Goal: Task Accomplishment & Management: Use online tool/utility

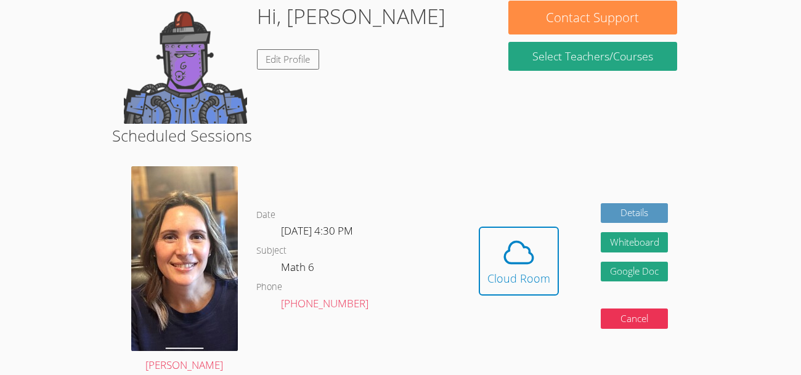
scroll to position [280, 0]
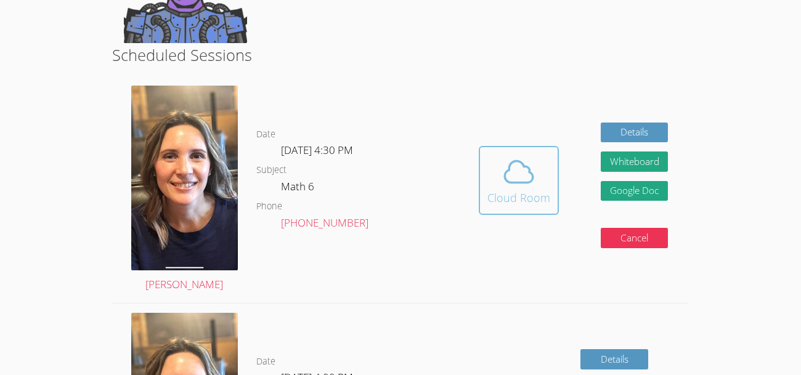
click at [507, 186] on icon at bounding box center [519, 172] width 35 height 35
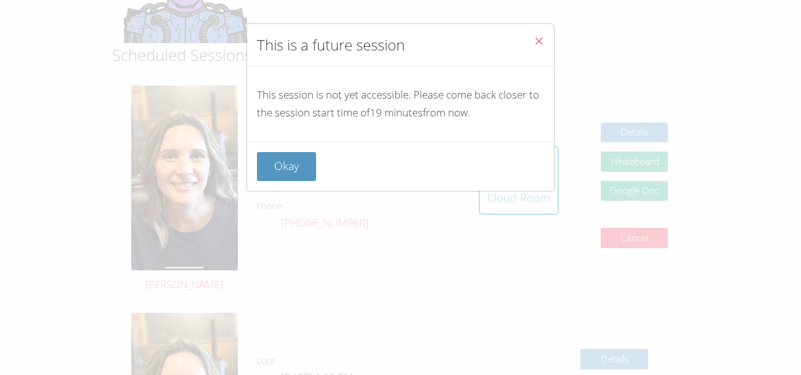
click at [539, 38] on icon "Close" at bounding box center [539, 41] width 10 height 10
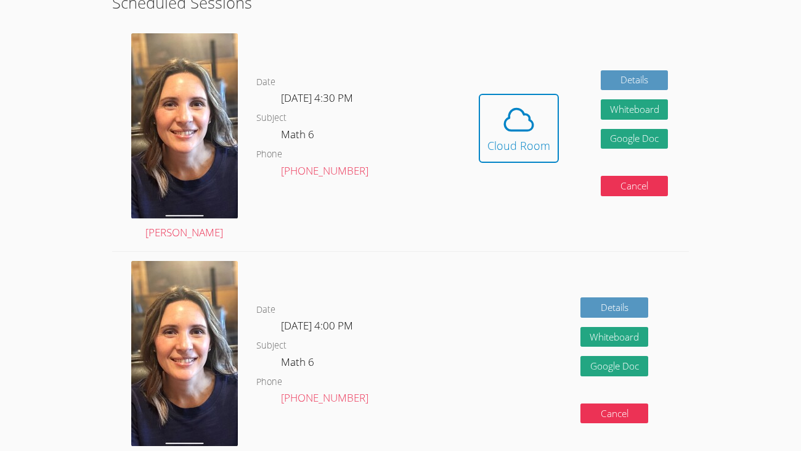
scroll to position [33, 0]
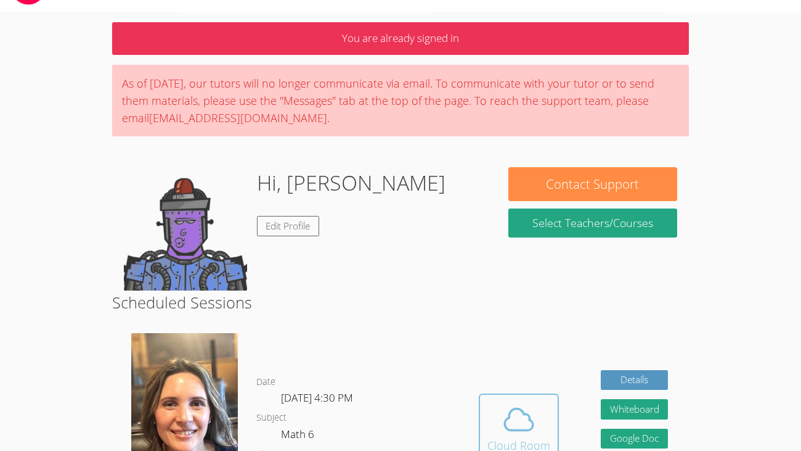
click at [522, 375] on icon at bounding box center [519, 419] width 35 height 35
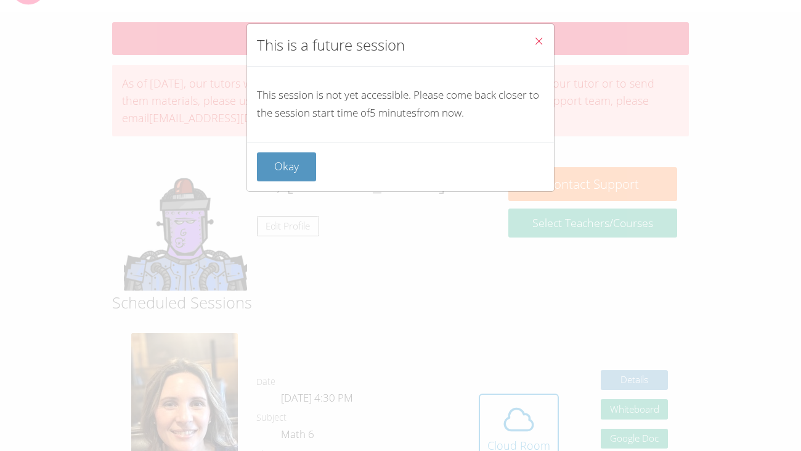
click at [280, 147] on div "Okay" at bounding box center [400, 166] width 307 height 49
click at [287, 161] on button "Okay" at bounding box center [286, 166] width 59 height 29
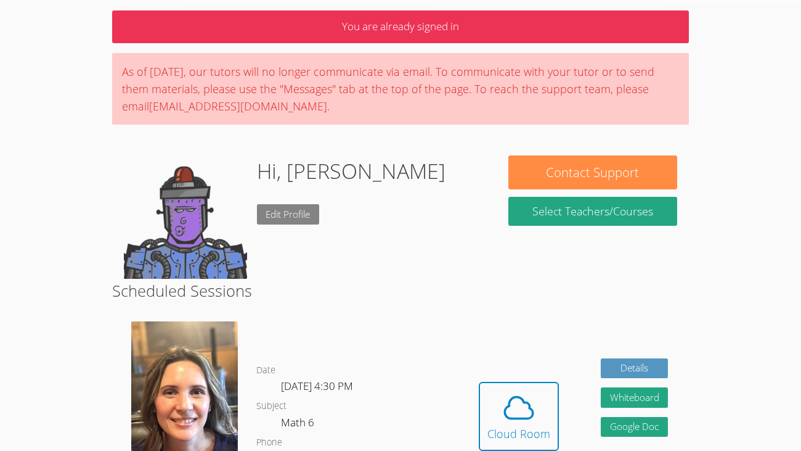
click at [284, 208] on link "Edit Profile" at bounding box center [288, 214] width 63 height 20
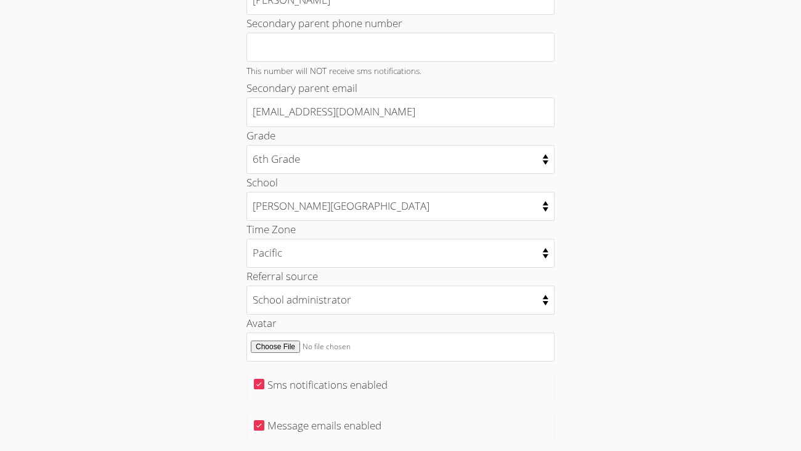
scroll to position [513, 0]
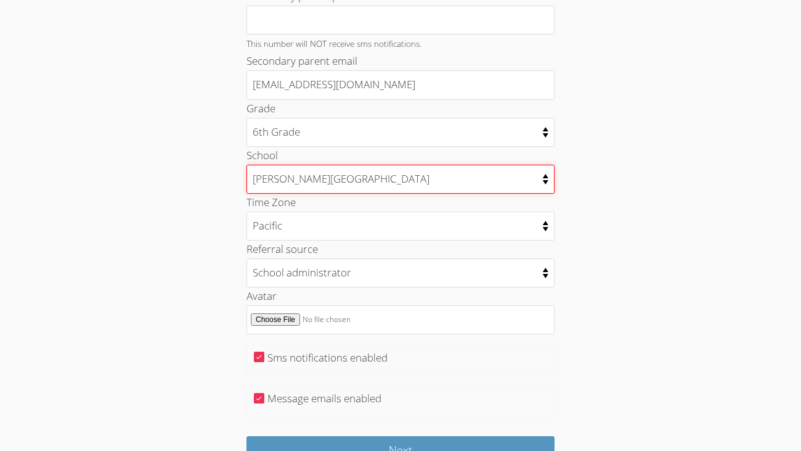
click at [547, 172] on select "[PERSON_NAME][GEOGRAPHIC_DATA] [PERSON_NAME][GEOGRAPHIC_DATA] [PERSON_NAME][GEO…" at bounding box center [401, 179] width 308 height 29
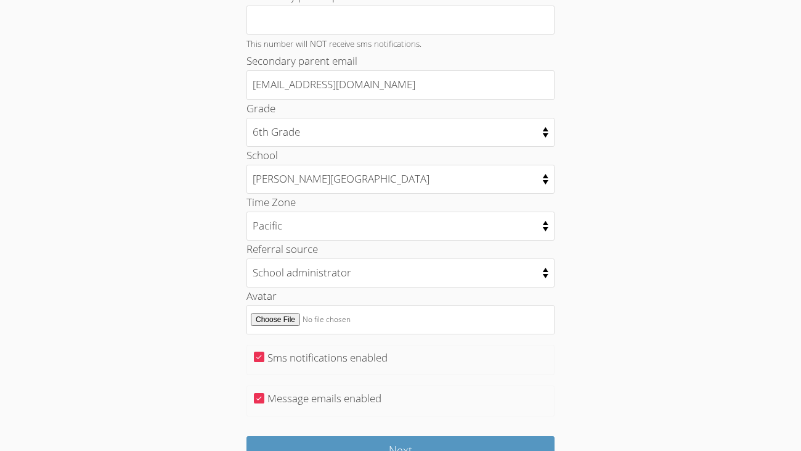
click at [655, 365] on div "Home › Edit Profile Your Profile Change Password Student Email [EMAIL_ADDRESS][…" at bounding box center [400, 20] width 601 height 976
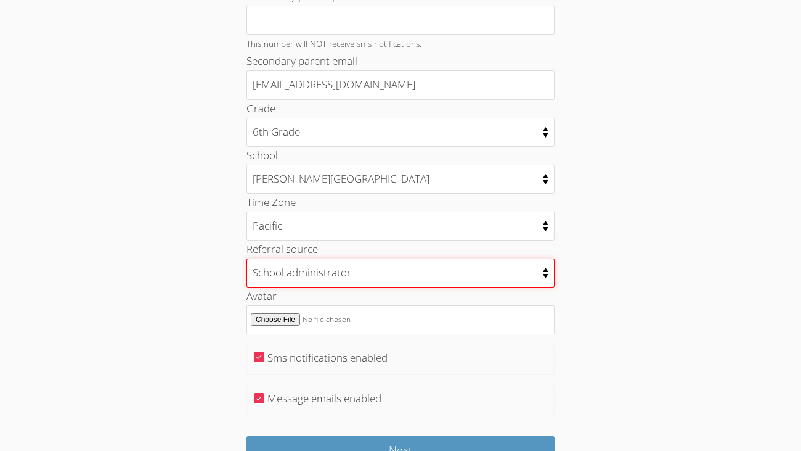
click at [423, 271] on select "College counselor Educational consultant Facebook Family referral Newspaper Sch…" at bounding box center [401, 272] width 308 height 29
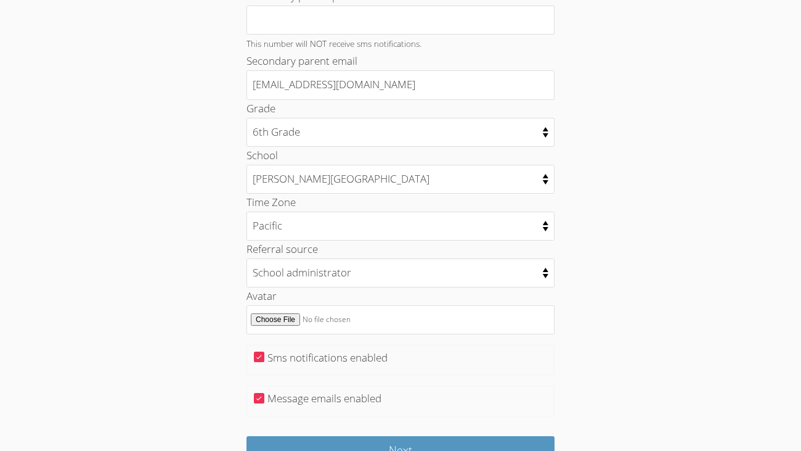
click at [620, 292] on div "Home › Edit Profile Your Profile Change Password Student Email [EMAIL_ADDRESS][…" at bounding box center [400, 20] width 601 height 976
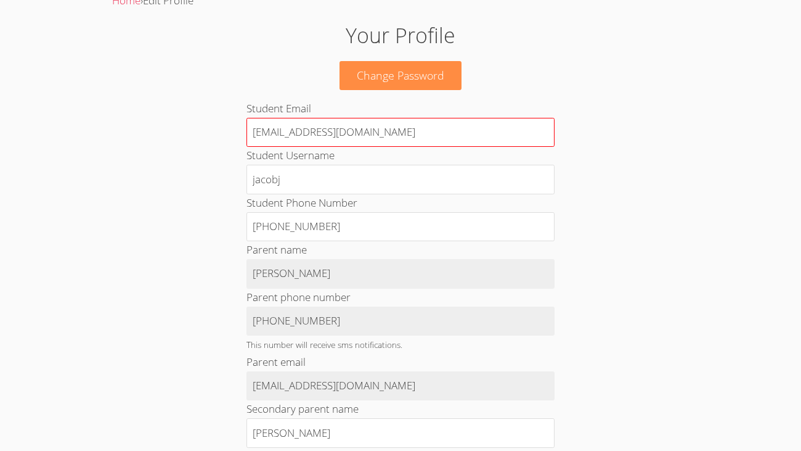
scroll to position [0, 0]
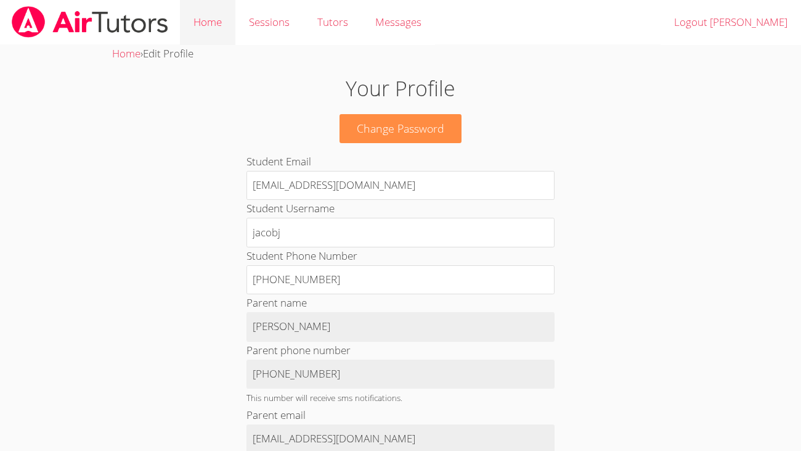
click at [219, 17] on link "Home" at bounding box center [207, 22] width 55 height 45
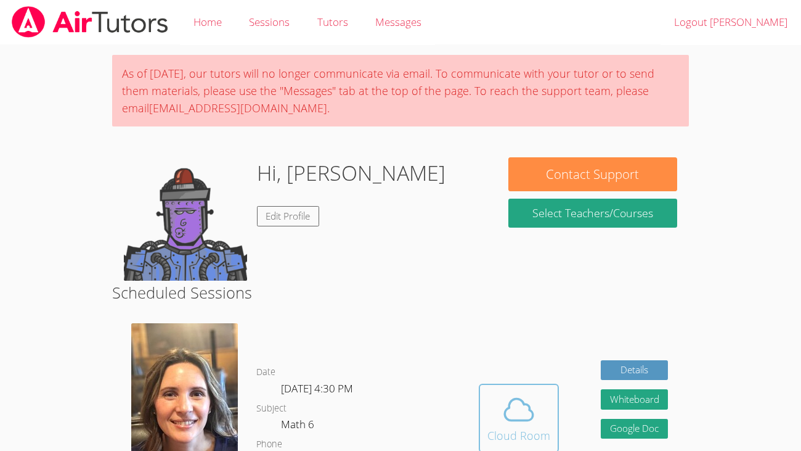
click at [538, 375] on span at bounding box center [519, 409] width 63 height 35
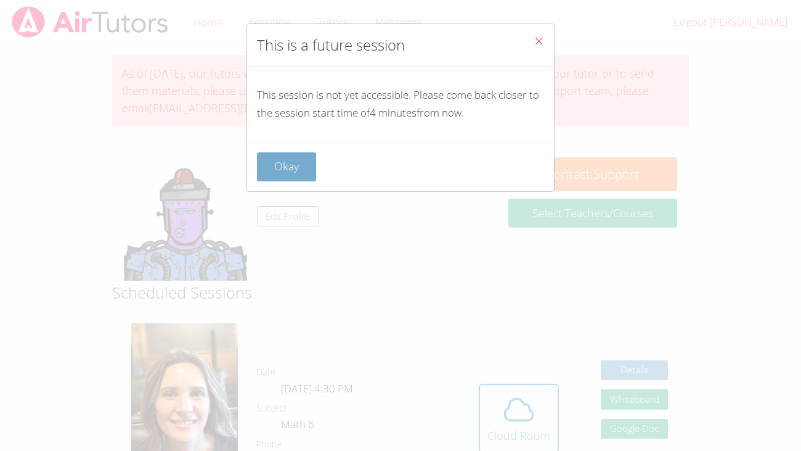
click at [292, 155] on button "Okay" at bounding box center [286, 166] width 59 height 29
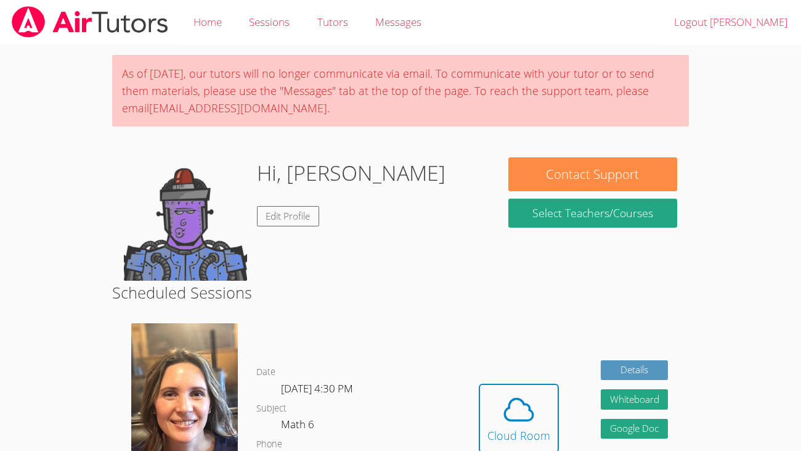
click at [479, 375] on button "Cloud Room" at bounding box center [519, 417] width 80 height 69
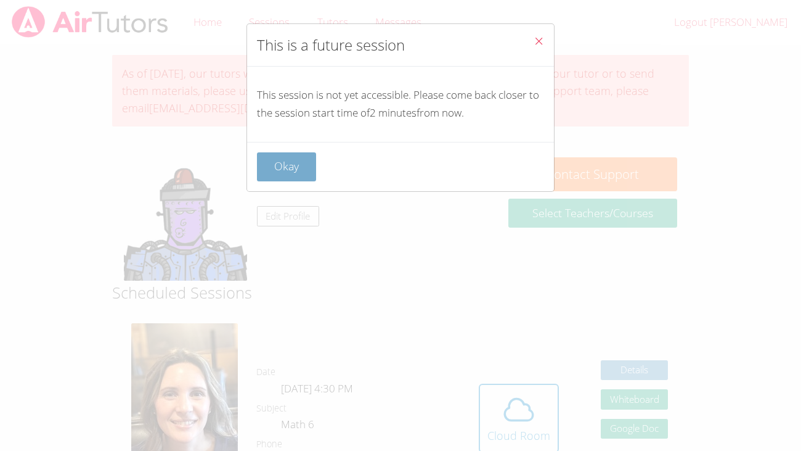
click at [297, 171] on button "Okay" at bounding box center [286, 166] width 59 height 29
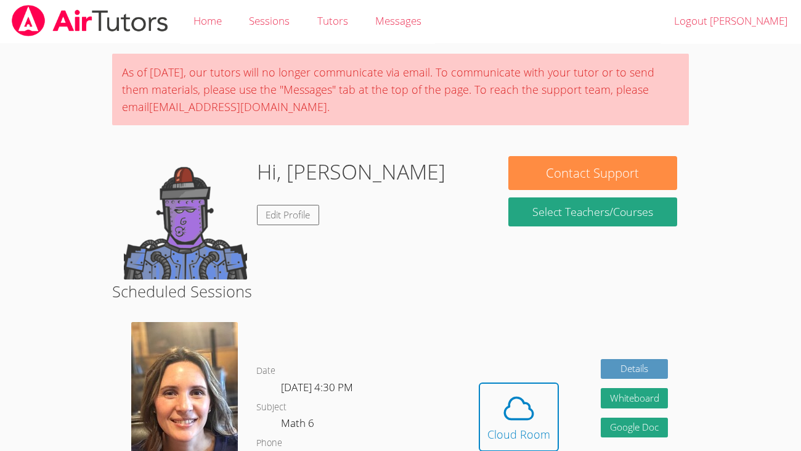
click at [479, 375] on button "Cloud Room" at bounding box center [519, 416] width 80 height 69
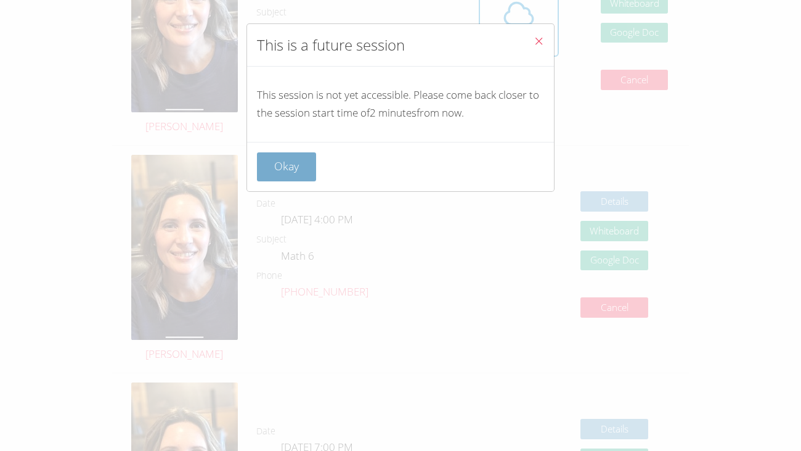
click at [293, 160] on button "Okay" at bounding box center [286, 166] width 59 height 29
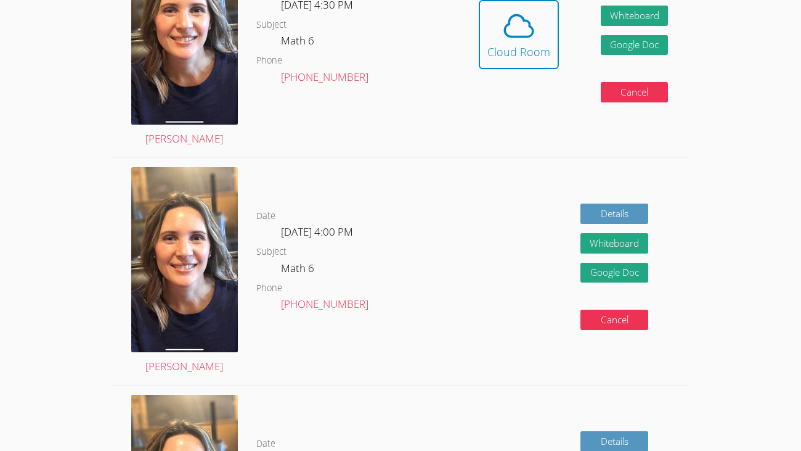
click at [479, 0] on button "Cloud Room" at bounding box center [519, 34] width 80 height 69
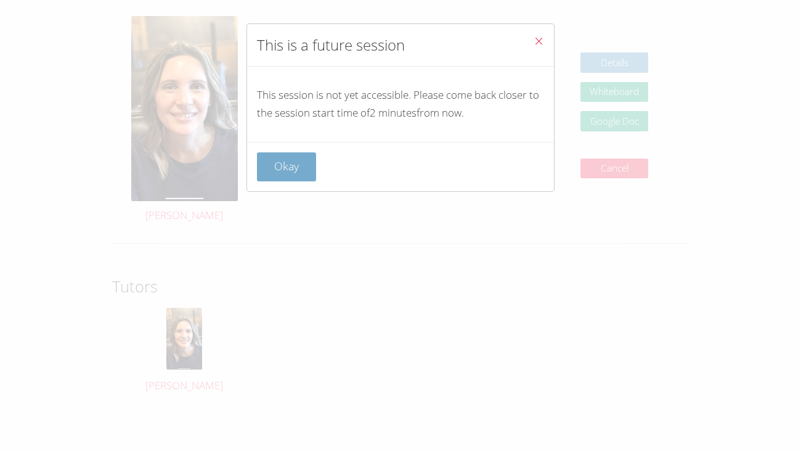
click at [292, 160] on button "Okay" at bounding box center [286, 166] width 59 height 29
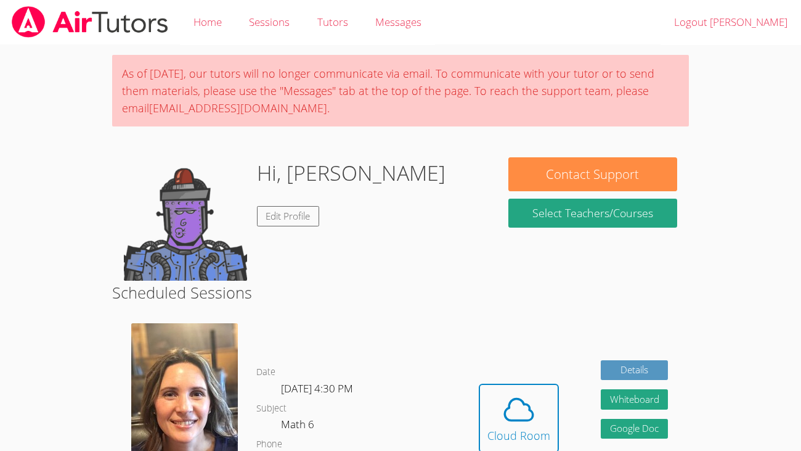
click at [479, 375] on button "Cloud Room" at bounding box center [519, 417] width 80 height 69
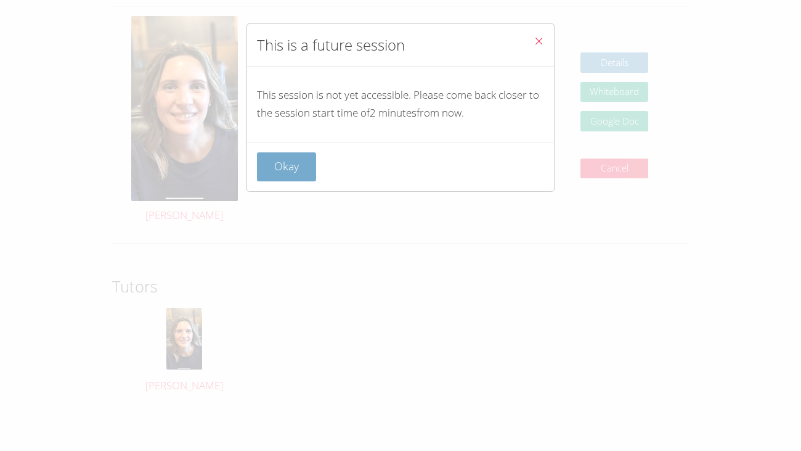
click at [306, 162] on button "Okay" at bounding box center [286, 166] width 59 height 29
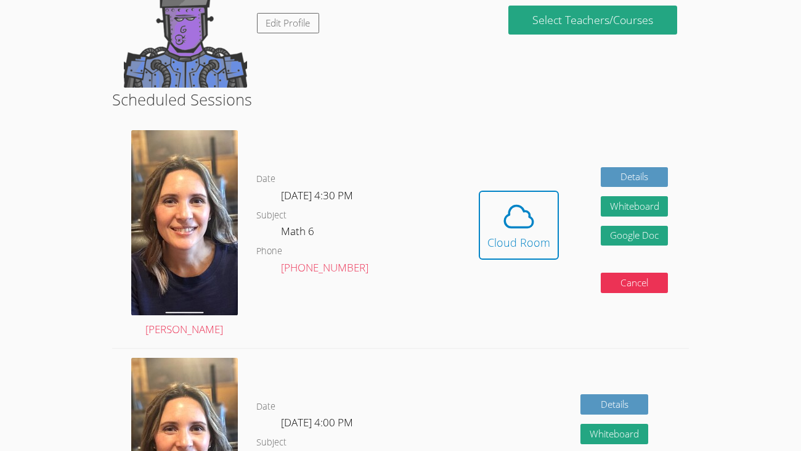
click at [229, 69] on img at bounding box center [185, 25] width 123 height 123
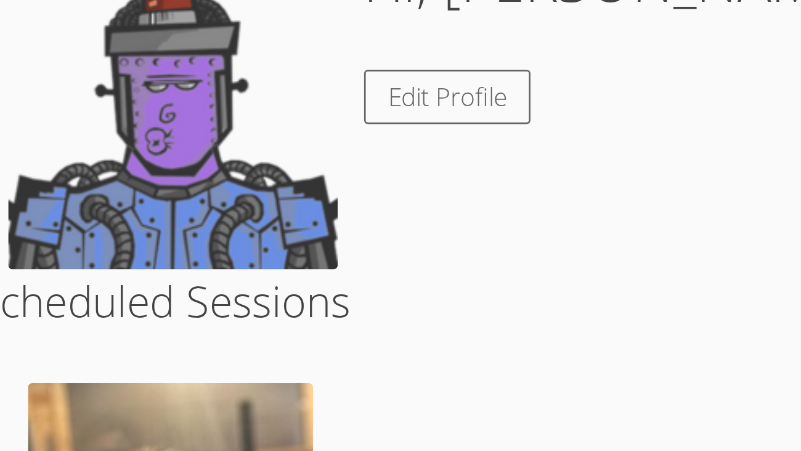
scroll to position [90, 0]
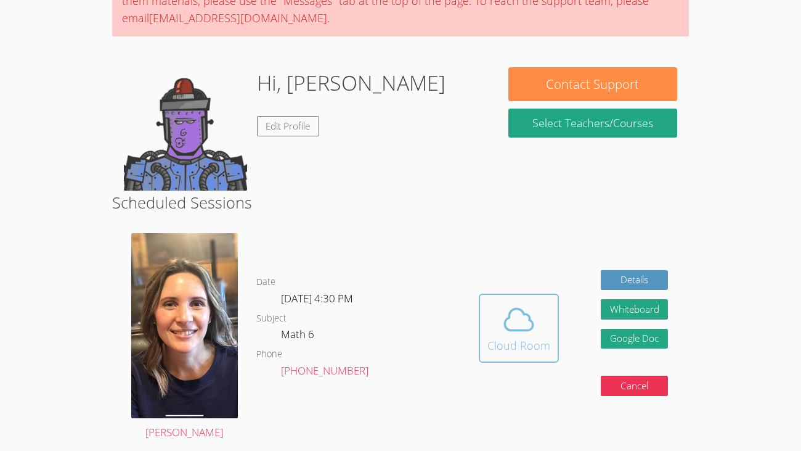
click at [549, 333] on span at bounding box center [519, 319] width 63 height 35
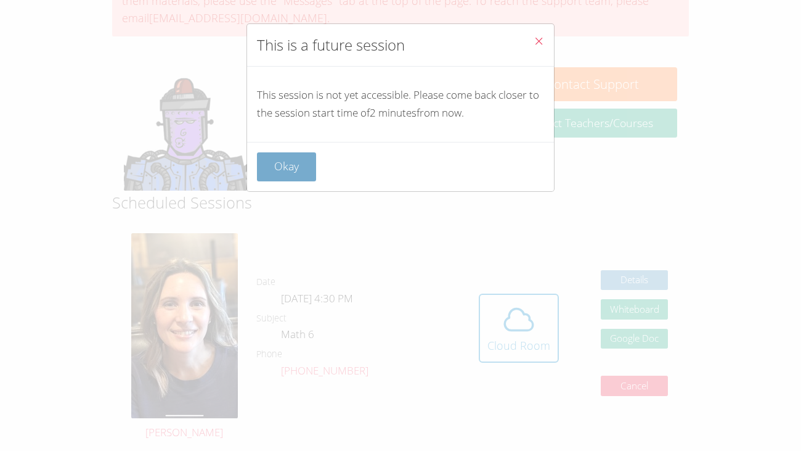
click at [280, 176] on button "Okay" at bounding box center [286, 166] width 59 height 29
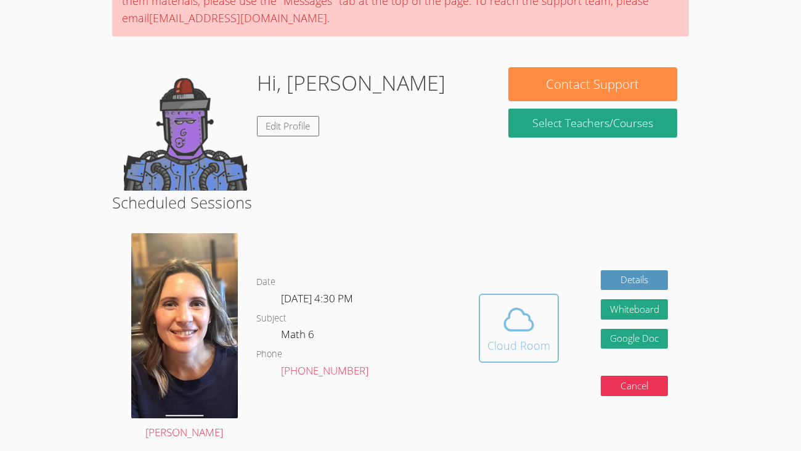
click at [527, 338] on div "Cloud Room" at bounding box center [519, 345] width 63 height 17
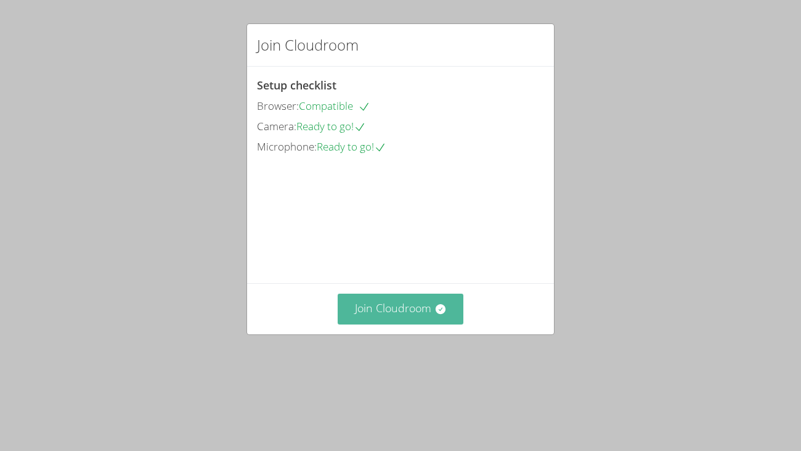
click at [431, 324] on button "Join Cloudroom" at bounding box center [401, 308] width 126 height 30
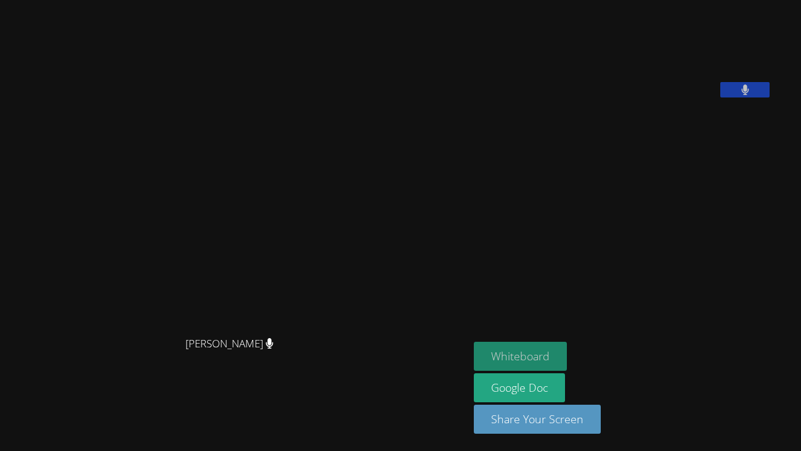
click at [567, 351] on button "Whiteboard" at bounding box center [520, 355] width 93 height 29
click at [564, 347] on button "Whiteboard" at bounding box center [520, 355] width 93 height 29
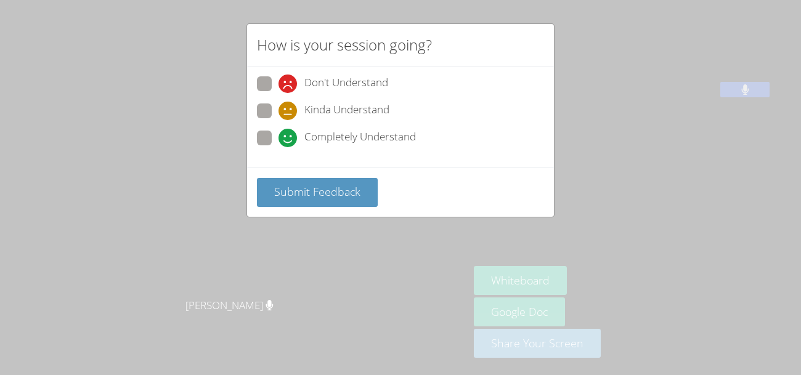
click at [333, 88] on span "Don't Understand" at bounding box center [346, 84] width 84 height 18
click at [289, 87] on input "Don't Understand" at bounding box center [284, 81] width 10 height 10
radio input "true"
click at [406, 136] on span "Completely Understand" at bounding box center [360, 138] width 112 height 18
click at [289, 136] on input "Completely Understand" at bounding box center [284, 136] width 10 height 10
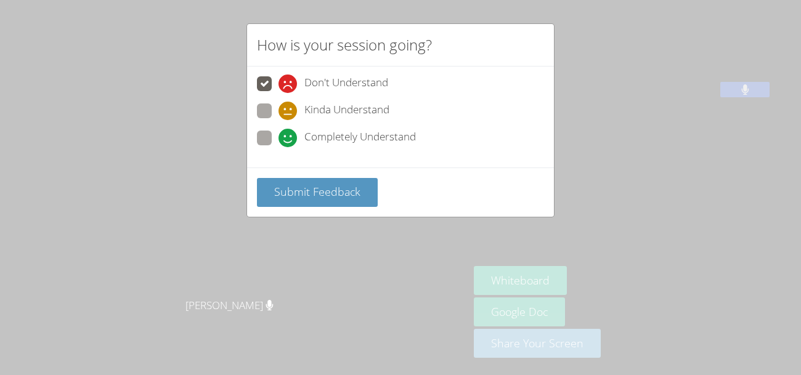
radio input "true"
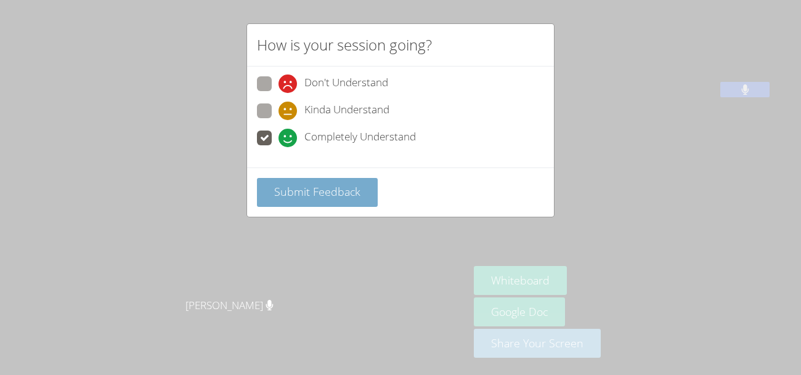
click at [360, 196] on button "Submit Feedback" at bounding box center [317, 192] width 121 height 29
